Goal: Task Accomplishment & Management: Manage account settings

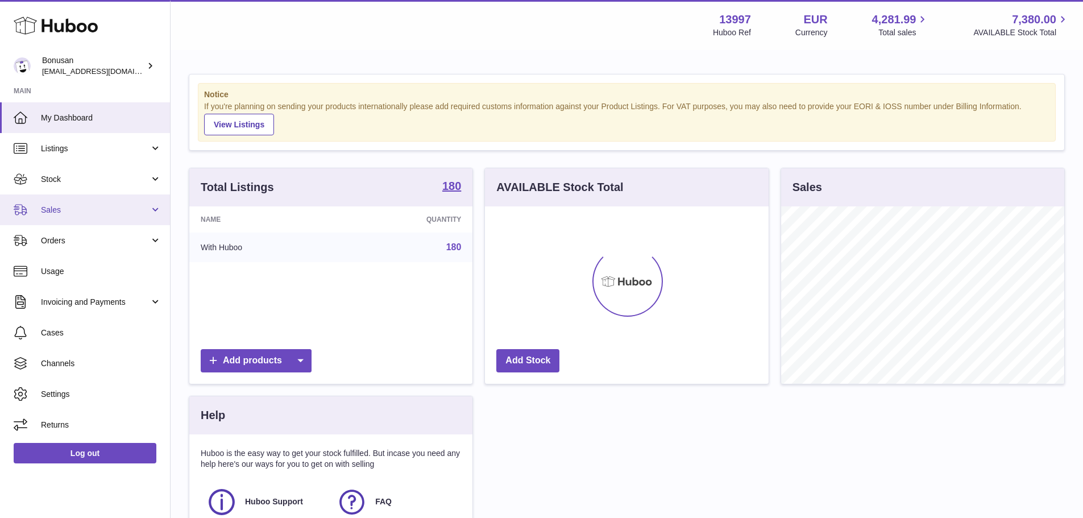
scroll to position [177, 284]
click at [67, 209] on span "Sales" at bounding box center [95, 210] width 109 height 11
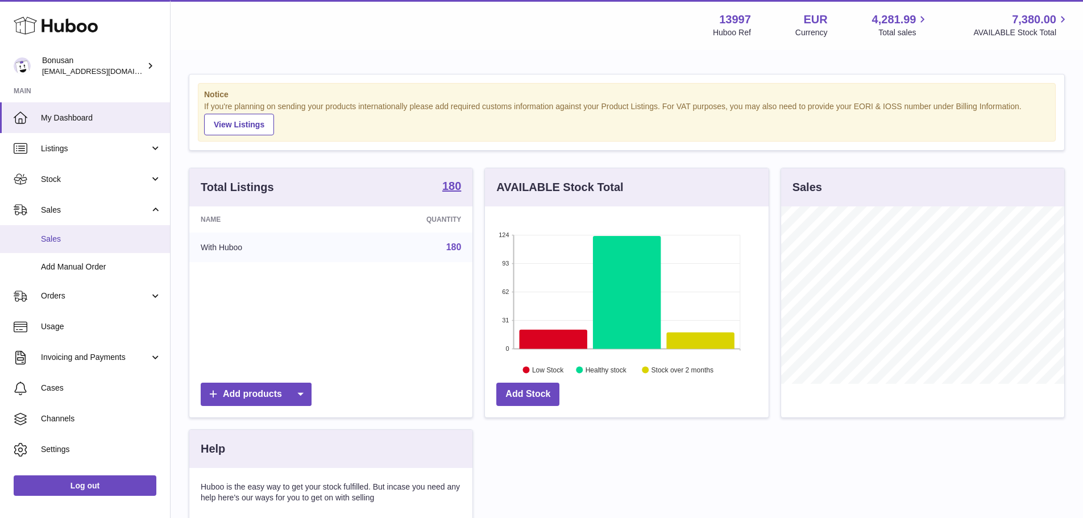
click at [58, 230] on link "Sales" at bounding box center [85, 239] width 170 height 28
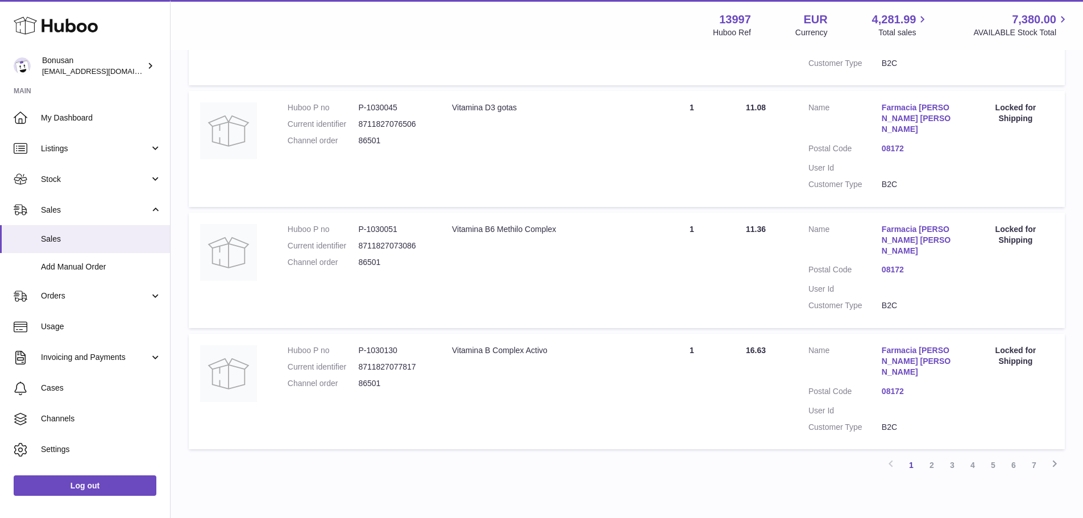
scroll to position [992, 0]
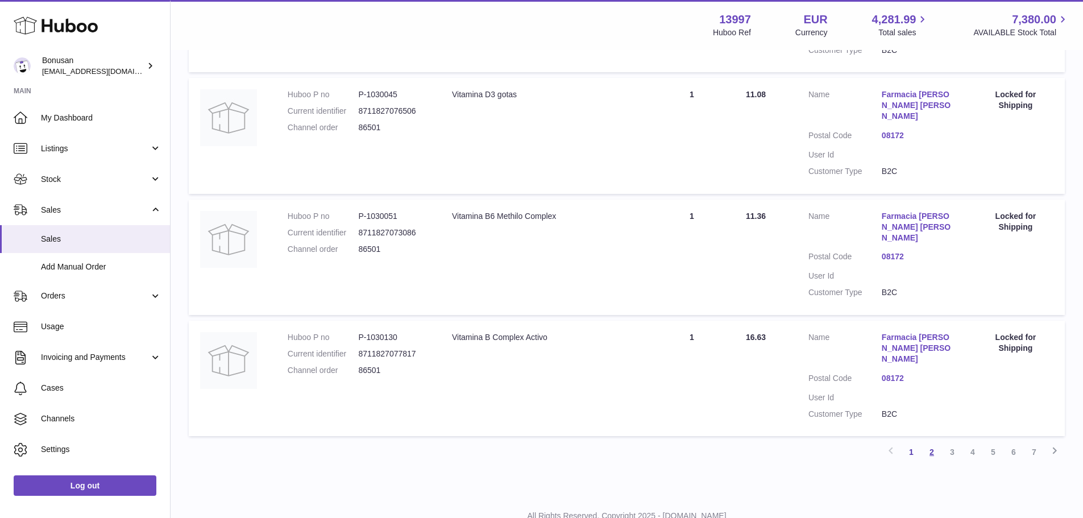
click at [930, 442] on link "2" at bounding box center [932, 452] width 20 height 20
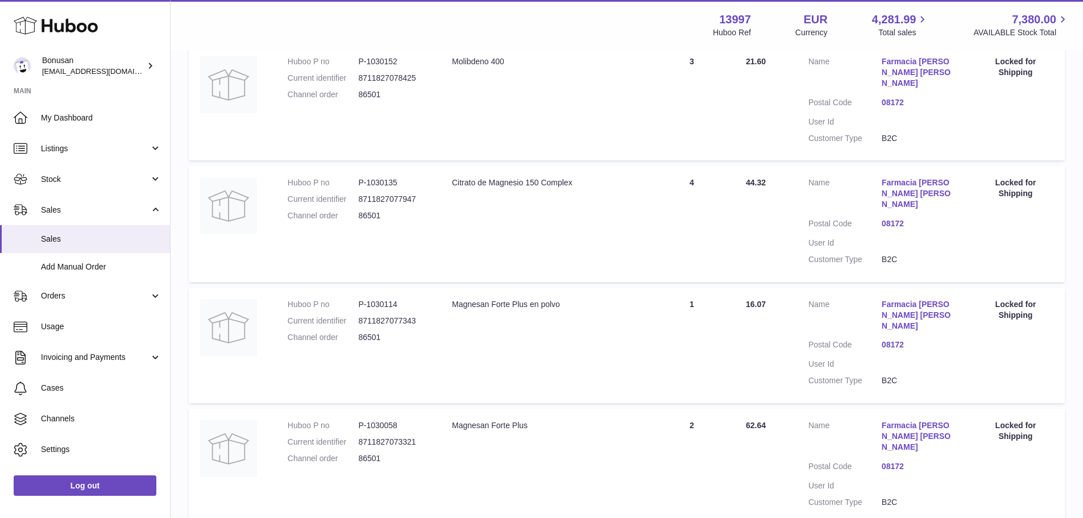
scroll to position [992, 0]
